Goal: Task Accomplishment & Management: Use online tool/utility

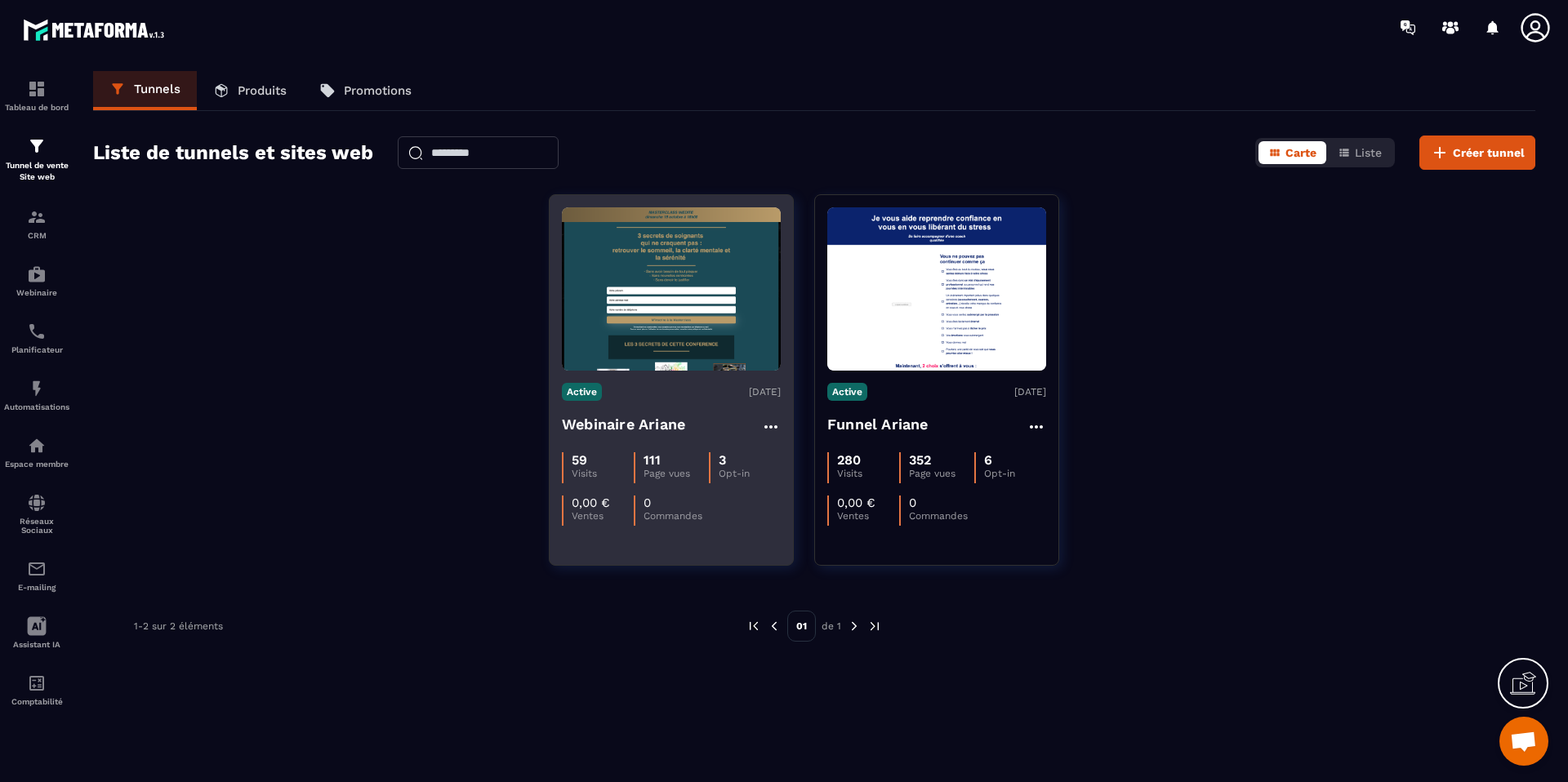
click at [667, 432] on h4 "Webinaire Ariane" at bounding box center [623, 424] width 123 height 23
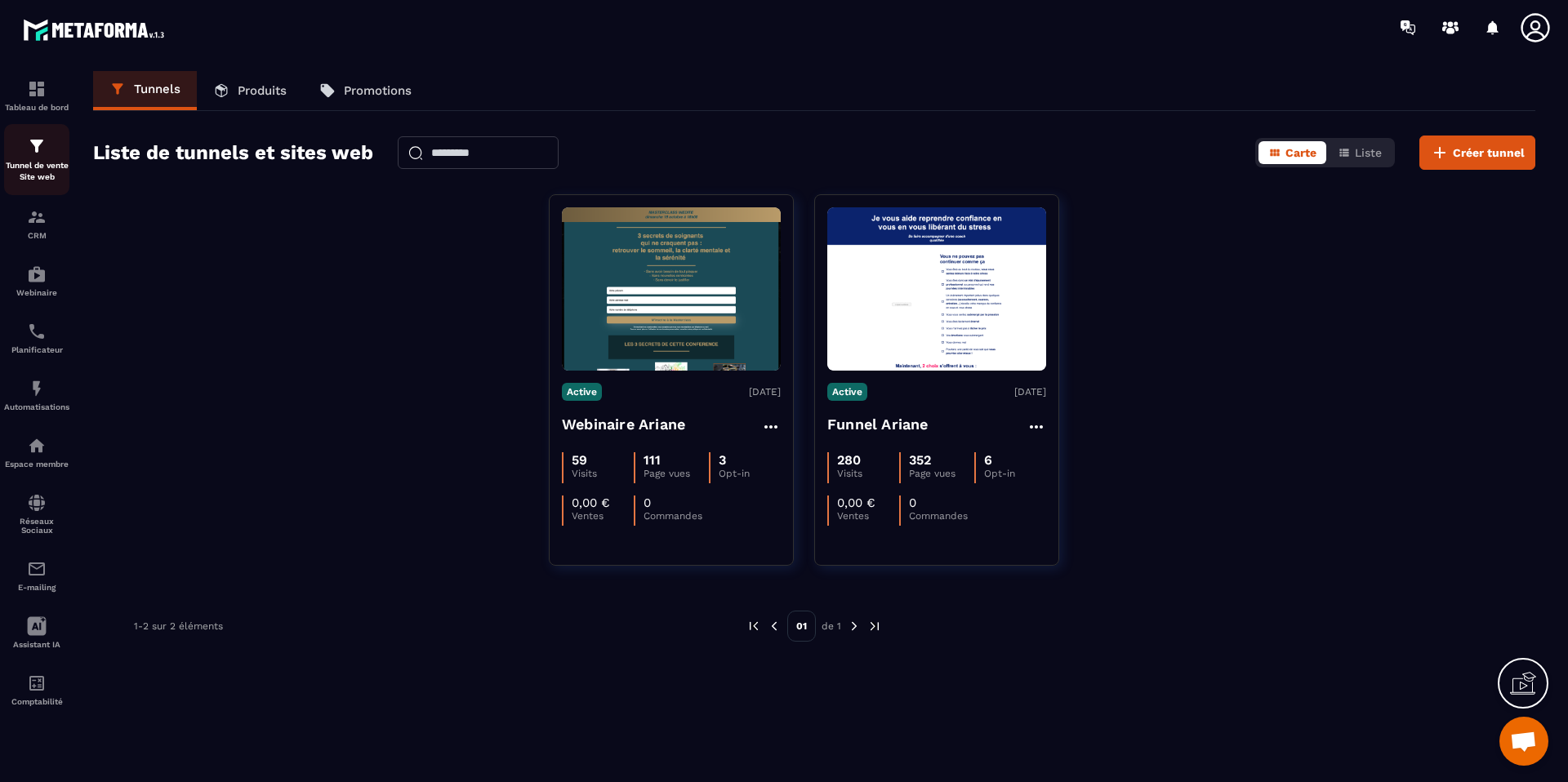
click at [31, 160] on p "Tunnel de vente Site web" at bounding box center [37, 171] width 66 height 23
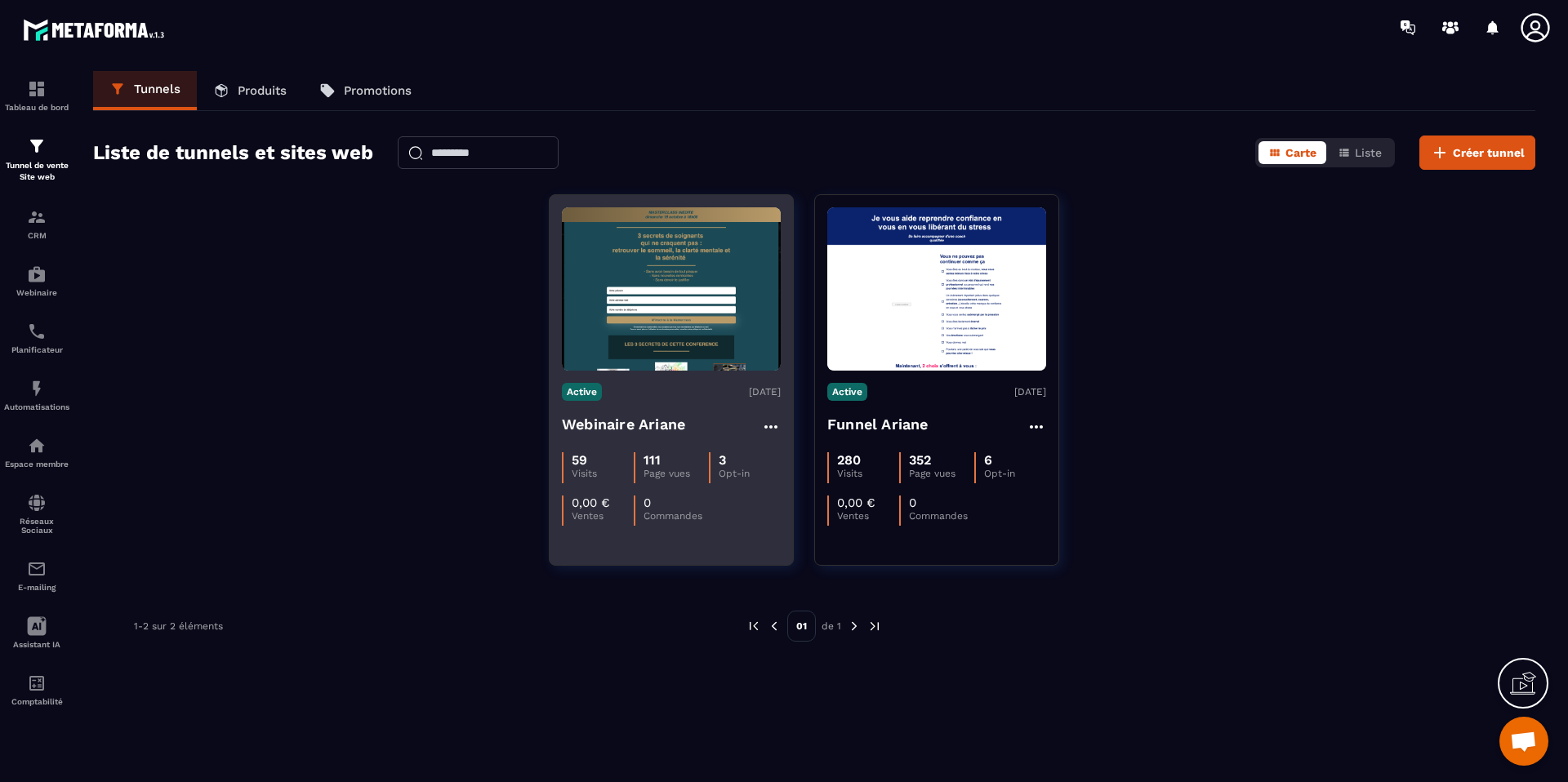
click at [714, 430] on div "Webinaire Ariane" at bounding box center [671, 426] width 219 height 27
click at [664, 426] on h4 "Webinaire Ariane" at bounding box center [623, 424] width 123 height 23
click at [663, 426] on h4 "Webinaire Ariane" at bounding box center [623, 424] width 123 height 23
click at [666, 459] on div "111" at bounding box center [676, 460] width 65 height 16
click at [653, 320] on img at bounding box center [671, 289] width 219 height 164
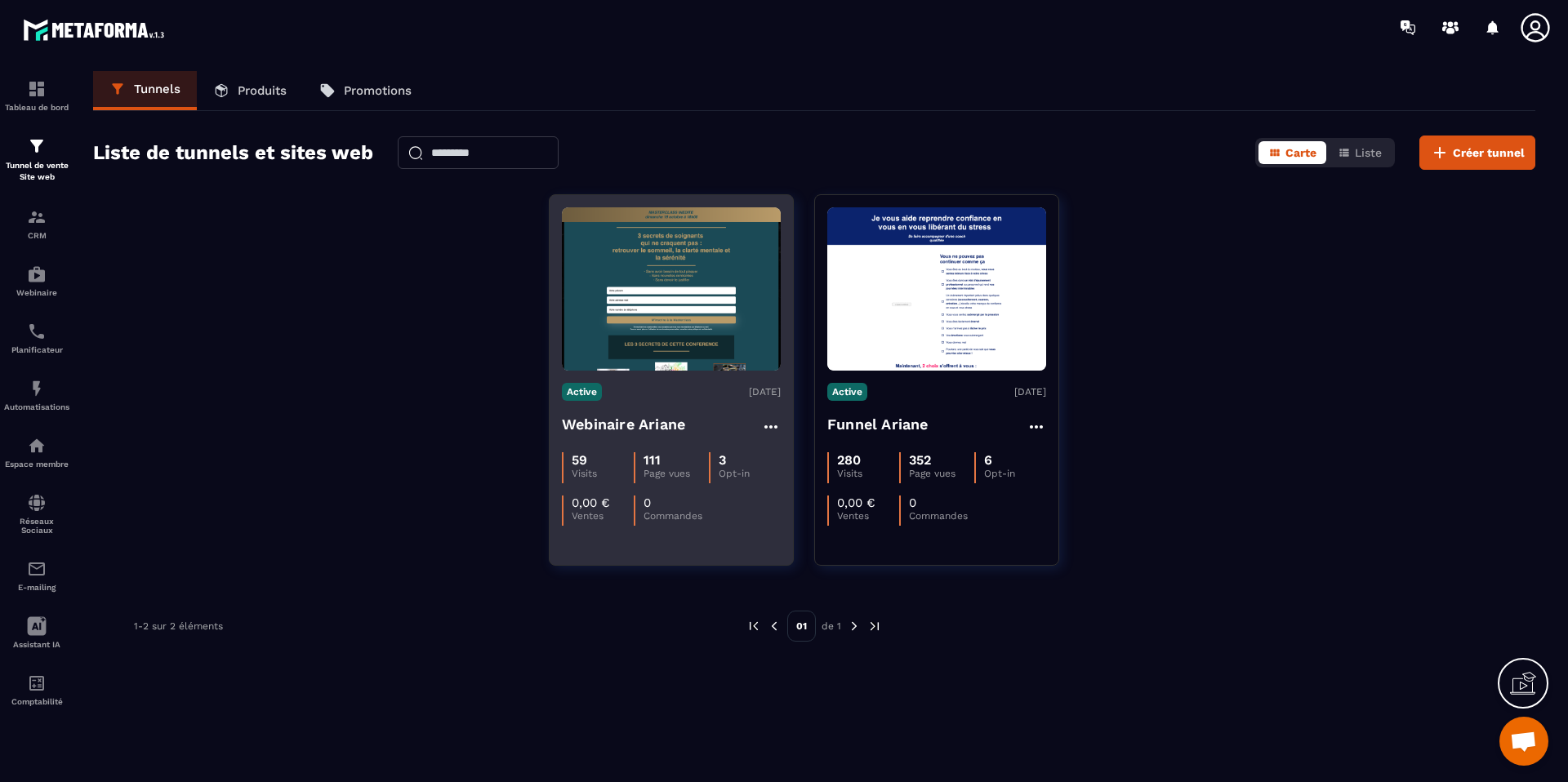
click at [653, 320] on img at bounding box center [671, 289] width 219 height 164
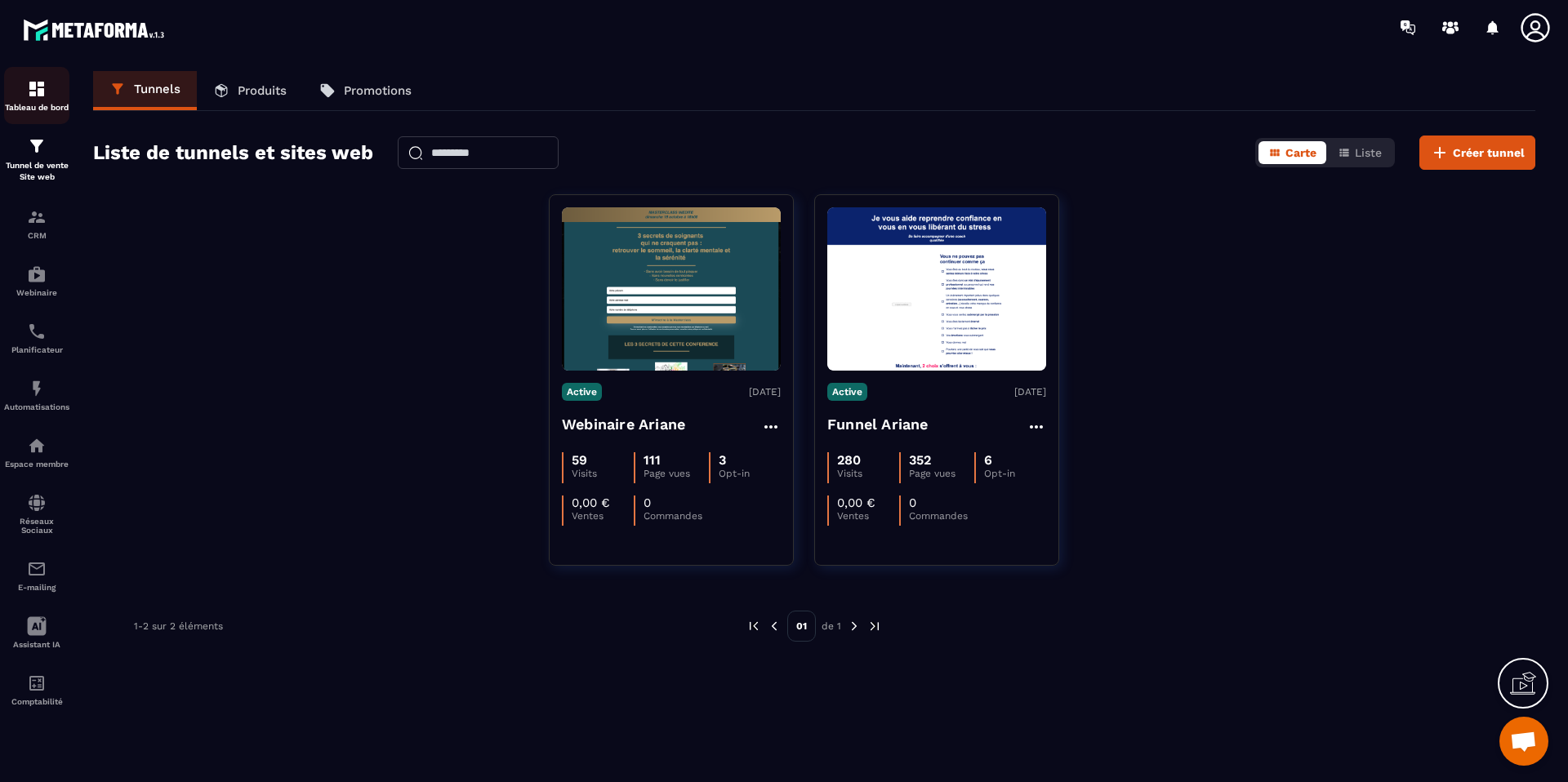
click at [47, 97] on div "Tableau de bord" at bounding box center [37, 95] width 66 height 32
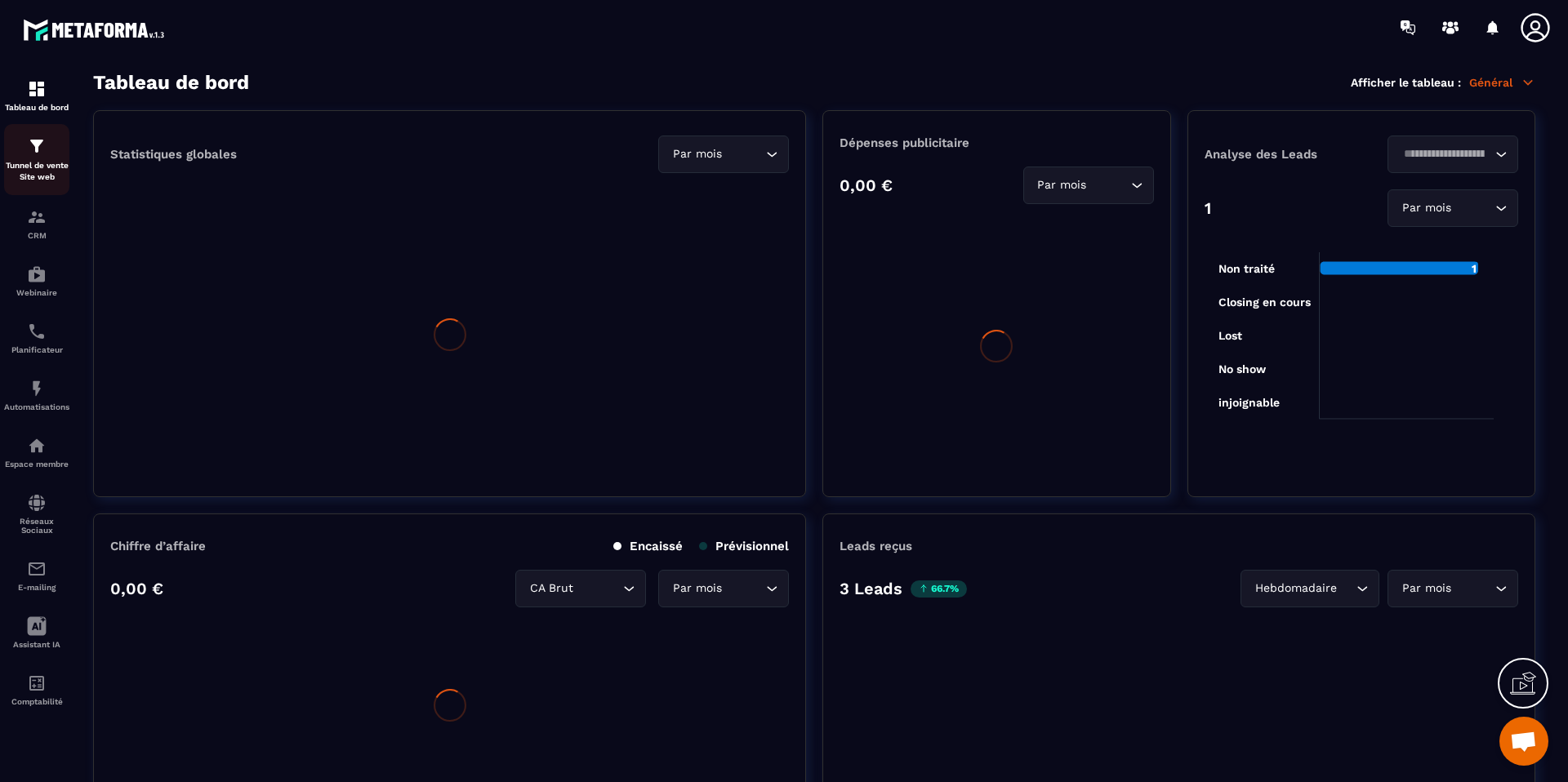
click at [32, 147] on img at bounding box center [37, 146] width 19 height 19
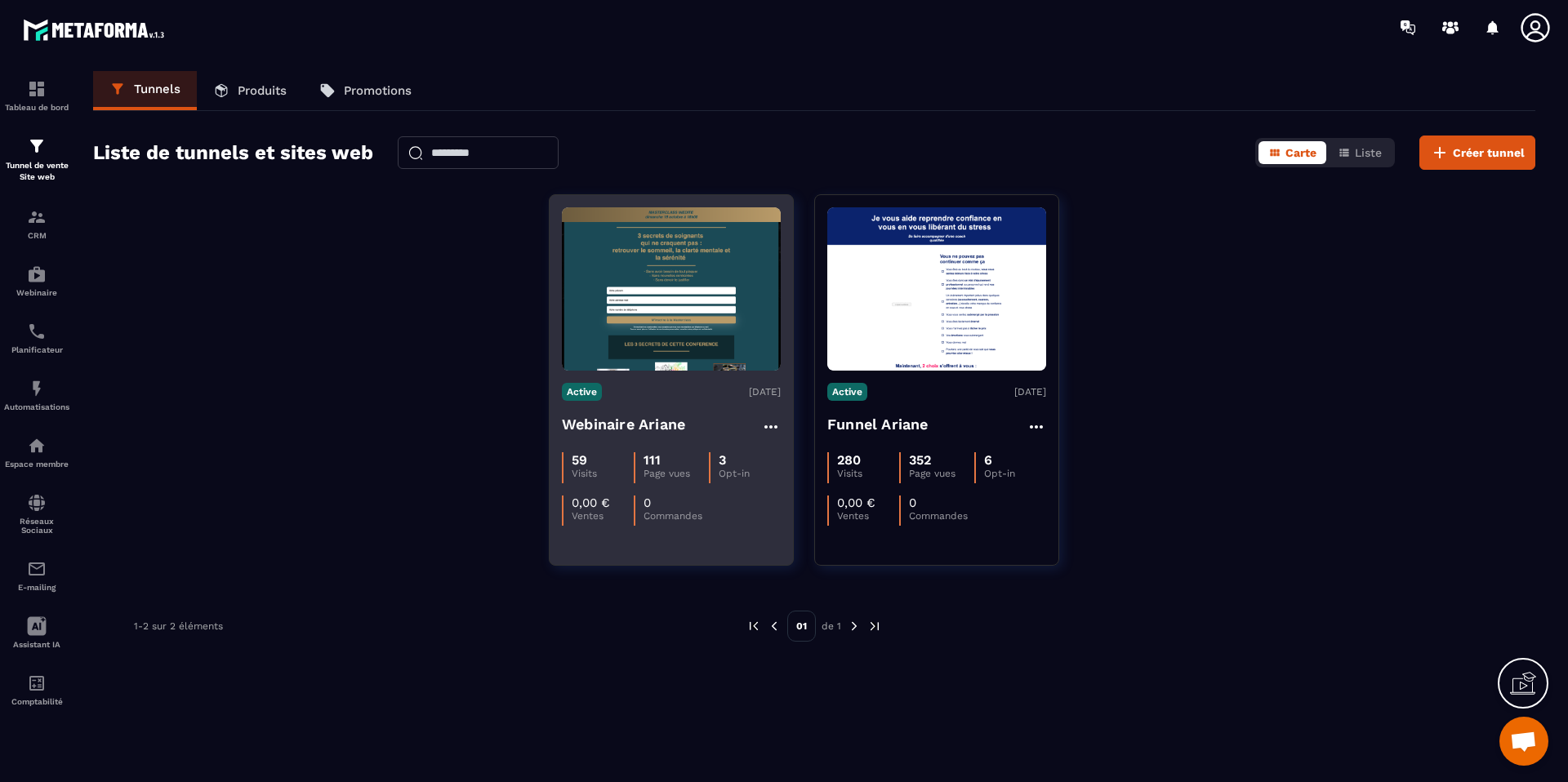
click at [668, 300] on img at bounding box center [671, 289] width 219 height 164
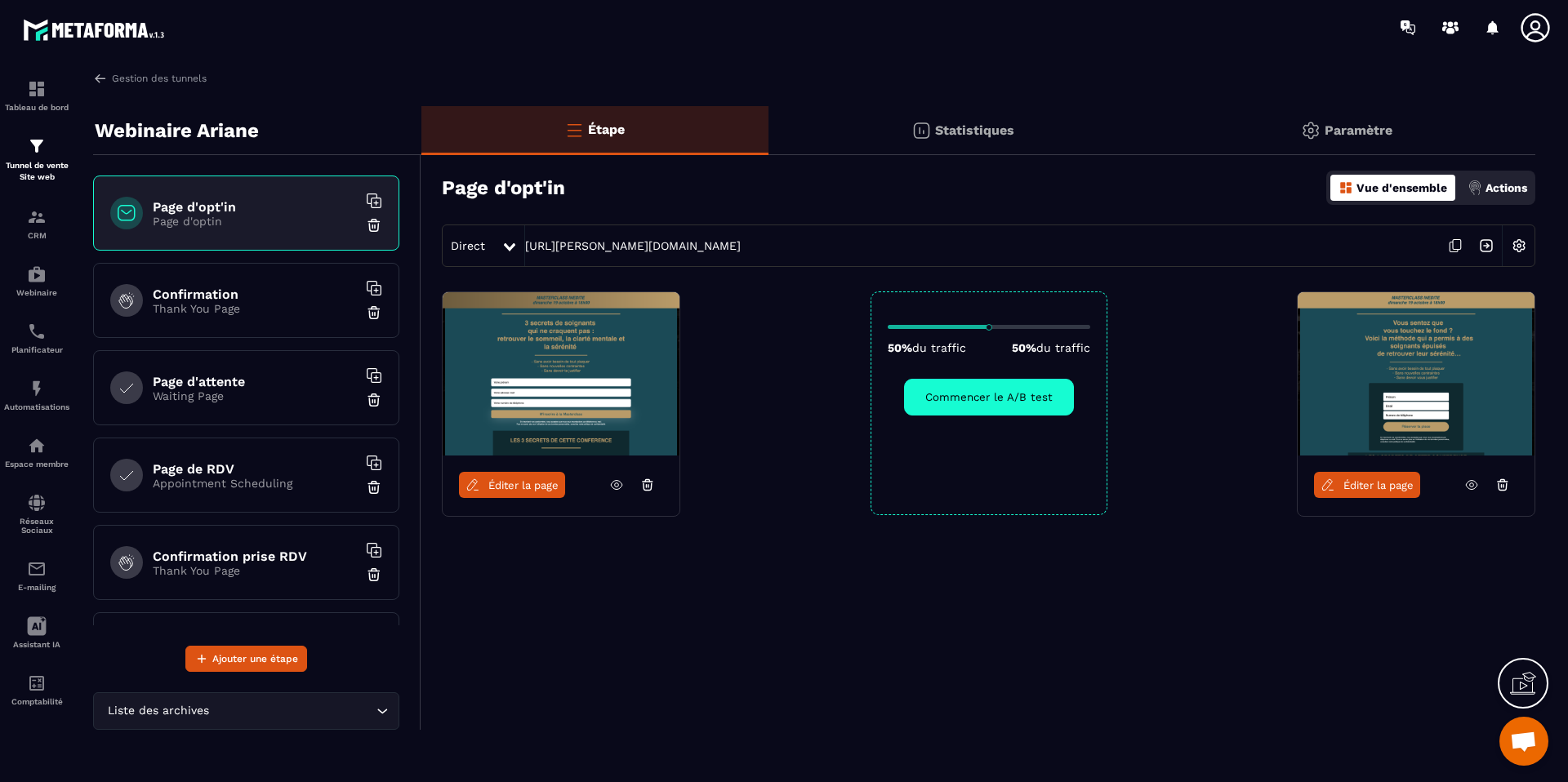
click at [258, 312] on p "Thank You Page" at bounding box center [255, 308] width 204 height 13
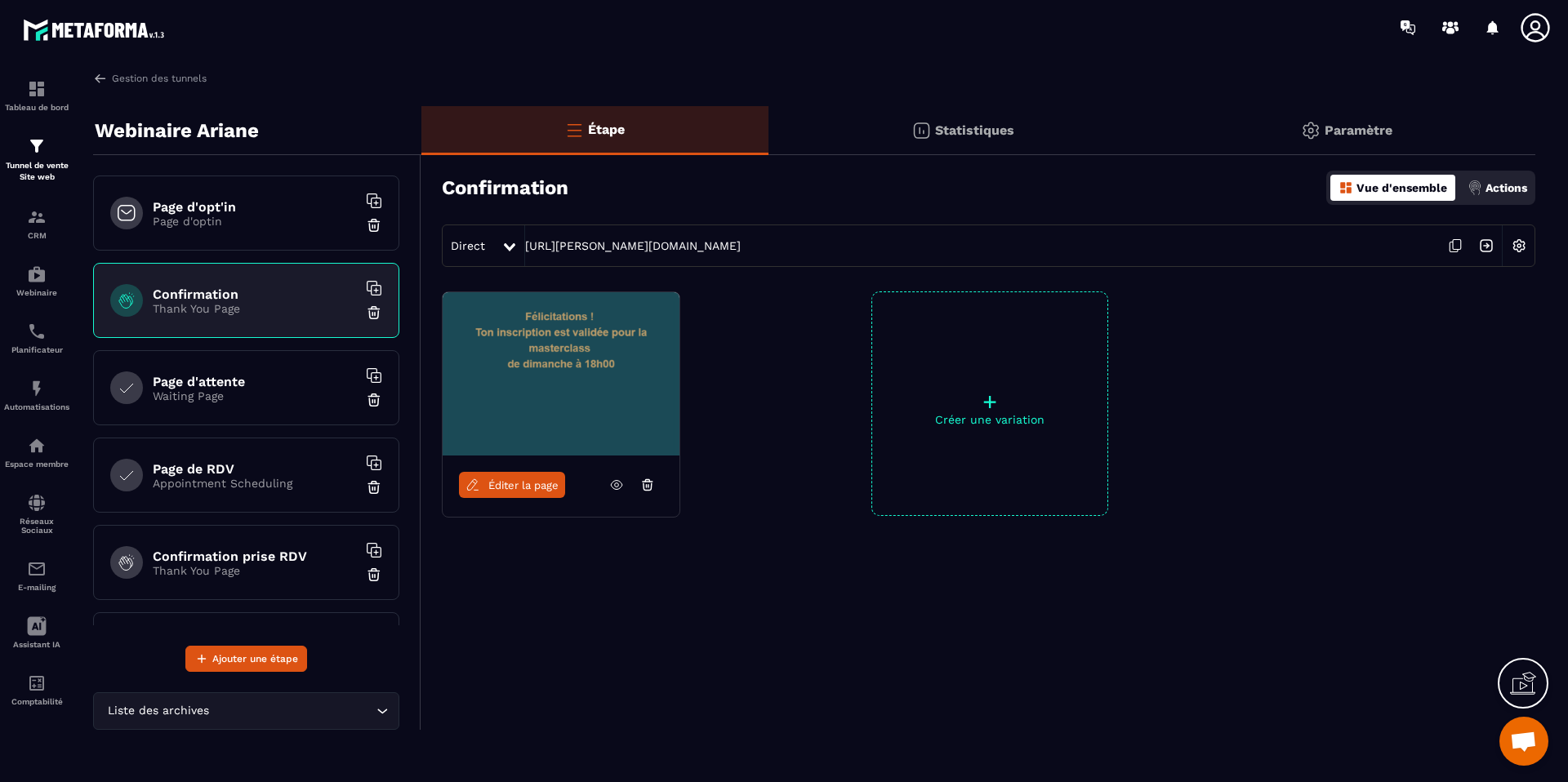
click at [534, 476] on link "Éditer la page" at bounding box center [512, 485] width 106 height 26
